Goal: Task Accomplishment & Management: Use online tool/utility

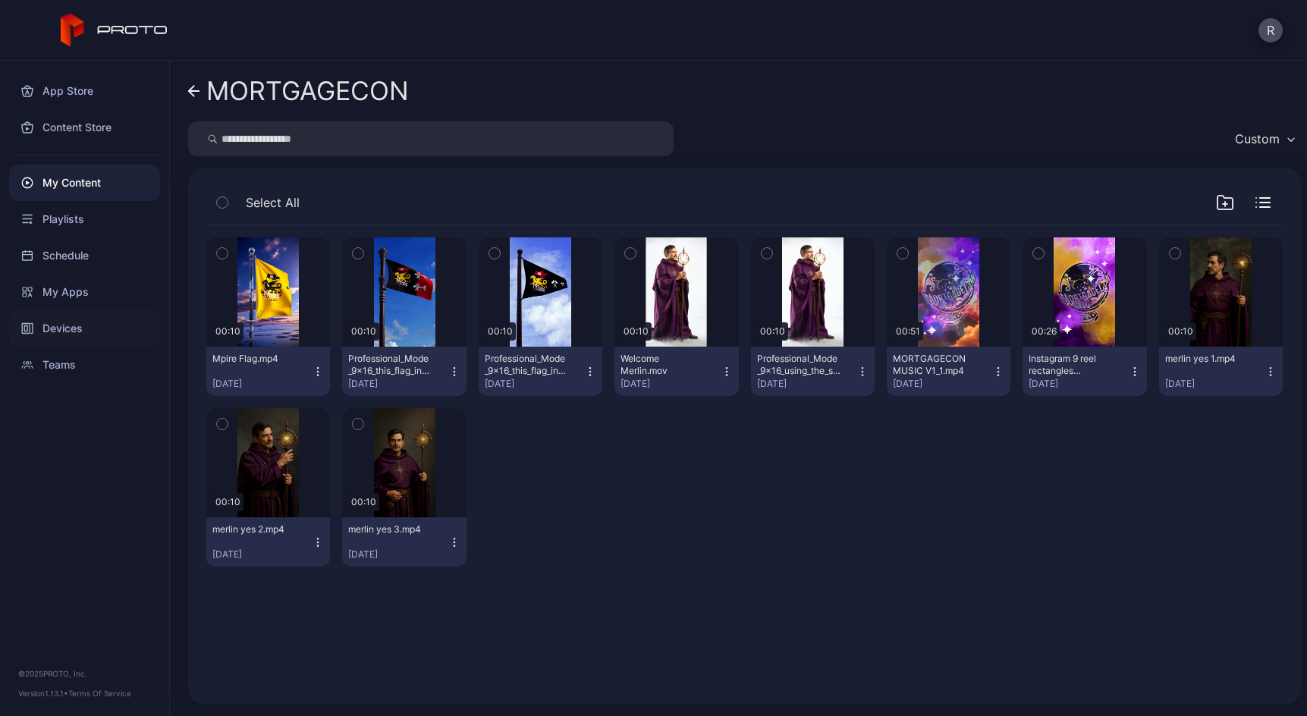
click at [80, 325] on div "Devices" at bounding box center [84, 328] width 151 height 36
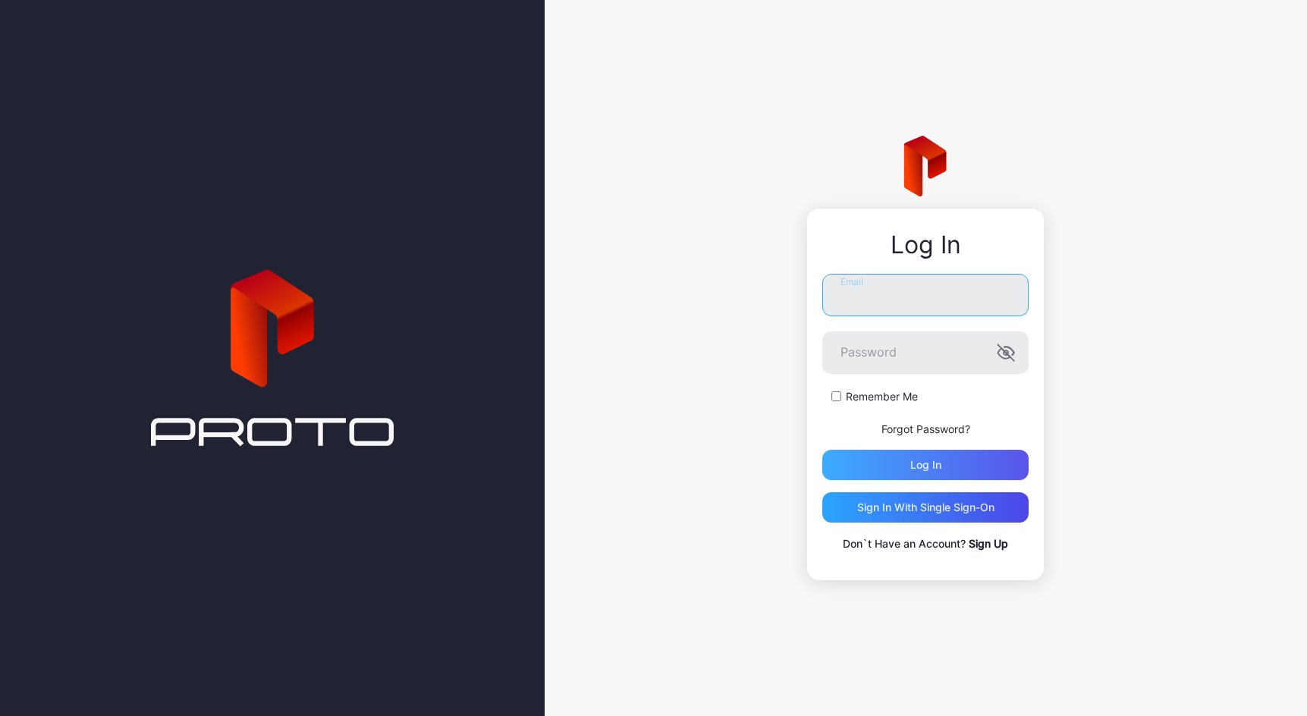
type input "**********"
click at [911, 469] on div "Log in" at bounding box center [925, 465] width 31 height 12
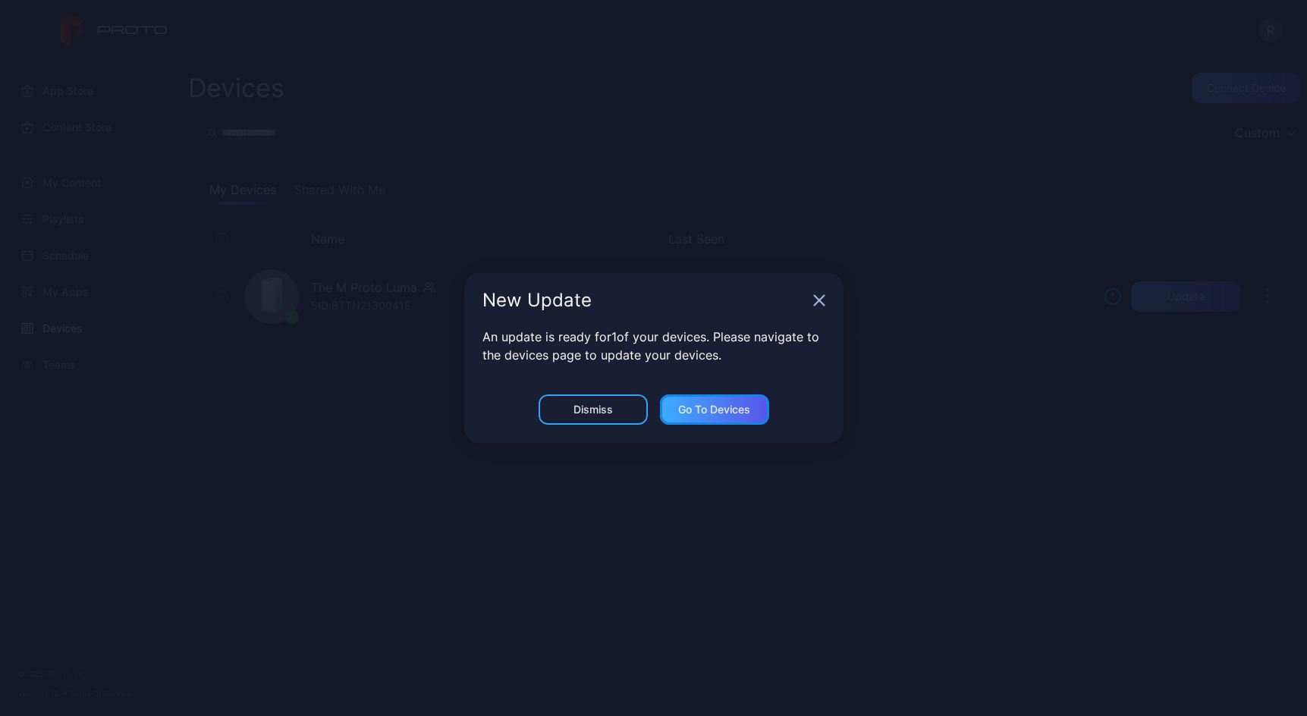
click at [695, 413] on div "Go to devices" at bounding box center [714, 409] width 72 height 12
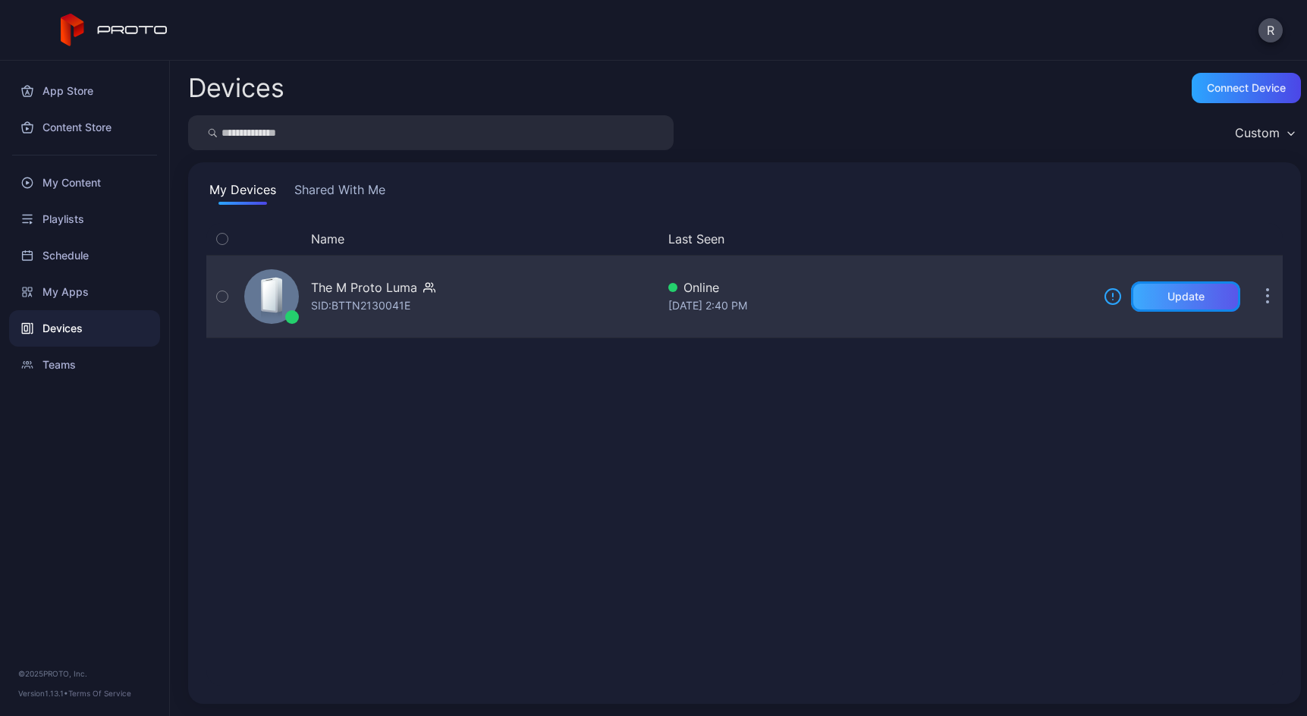
click at [1153, 303] on div "Update" at bounding box center [1185, 296] width 109 height 30
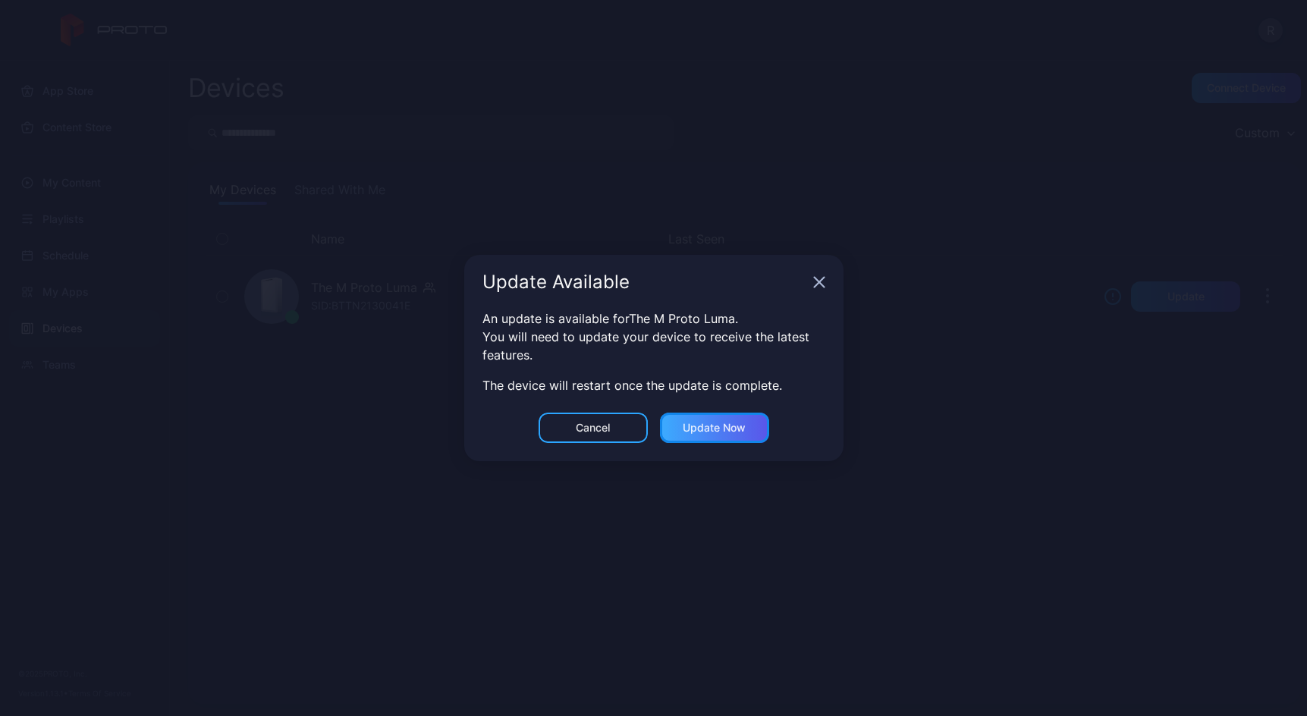
click at [735, 434] on div "Update now" at bounding box center [713, 428] width 63 height 12
